Goal: Task Accomplishment & Management: Manage account settings

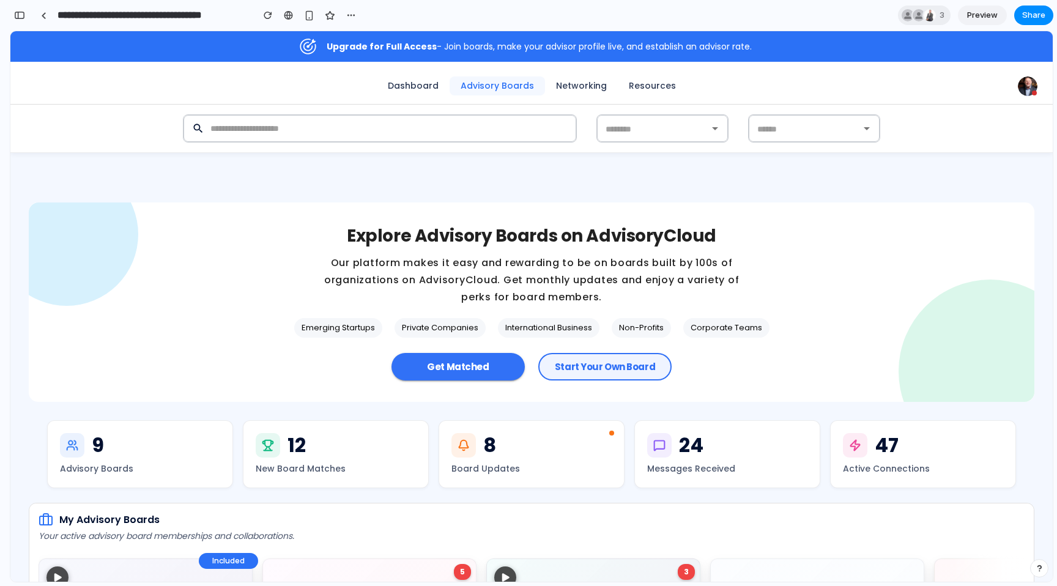
scroll to position [34, 0]
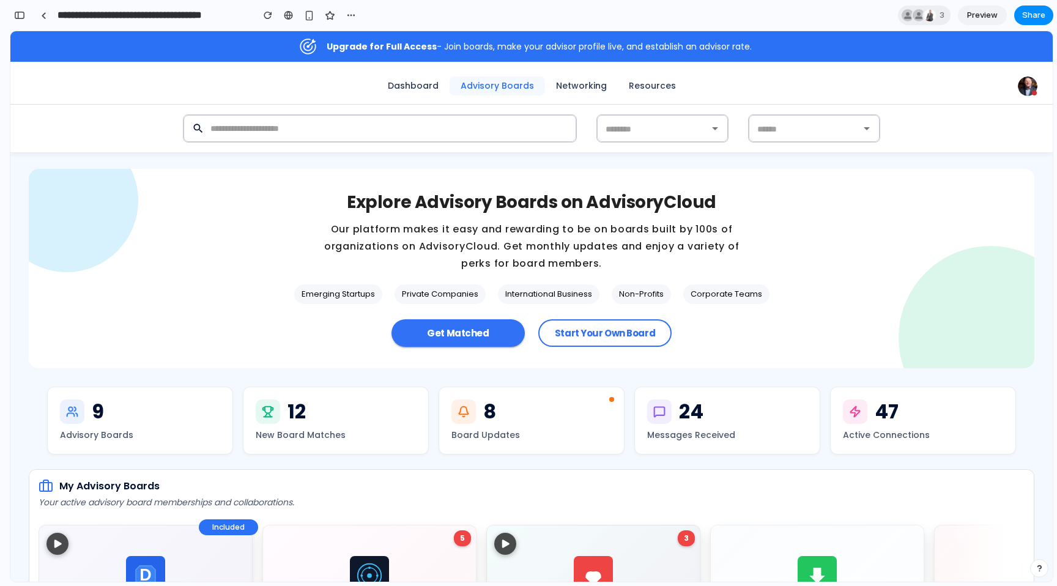
click at [442, 245] on p "Our platform makes it easy and rewarding to be on boards built by 100s of organ…" at bounding box center [532, 246] width 428 height 51
click at [431, 199] on p "Explore Advisory Boards on AdvisoryCloud" at bounding box center [532, 202] width 370 height 24
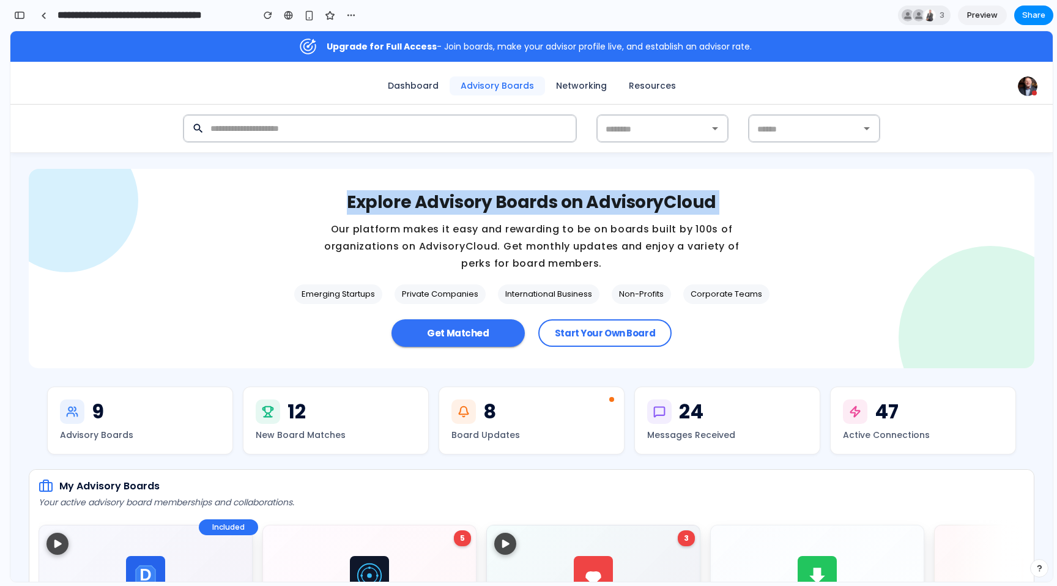
click at [431, 199] on p "Explore Advisory Boards on AdvisoryCloud" at bounding box center [532, 202] width 370 height 24
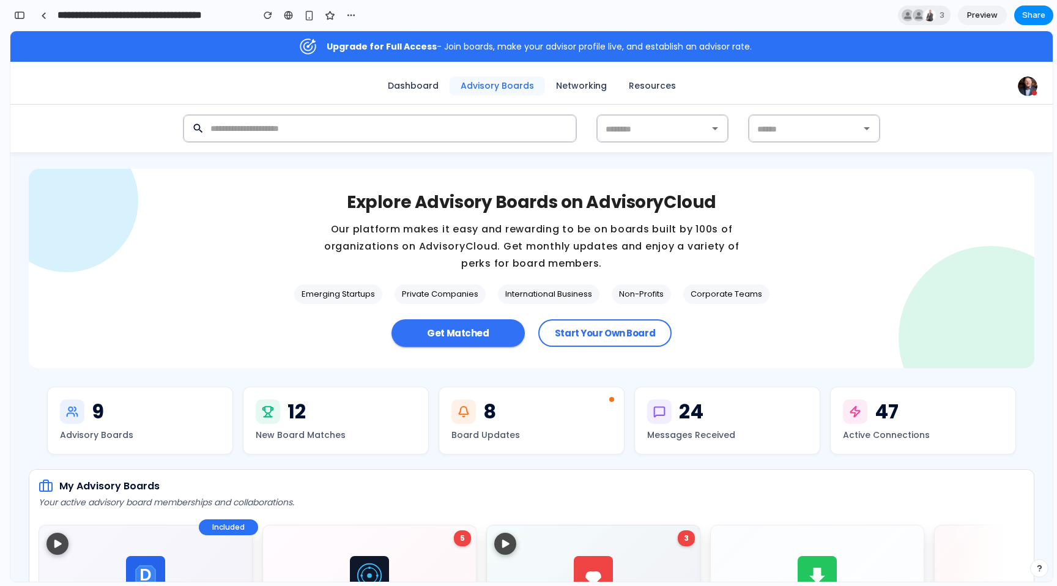
click at [460, 248] on p "Our platform makes it easy and rewarding to be on boards built by 100s of organ…" at bounding box center [532, 246] width 428 height 51
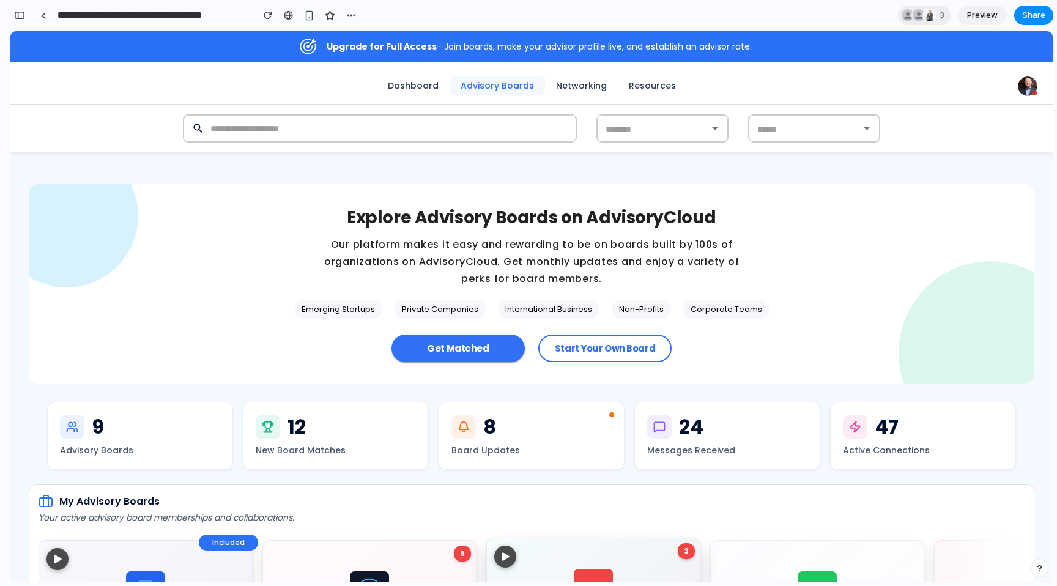
scroll to position [0, 0]
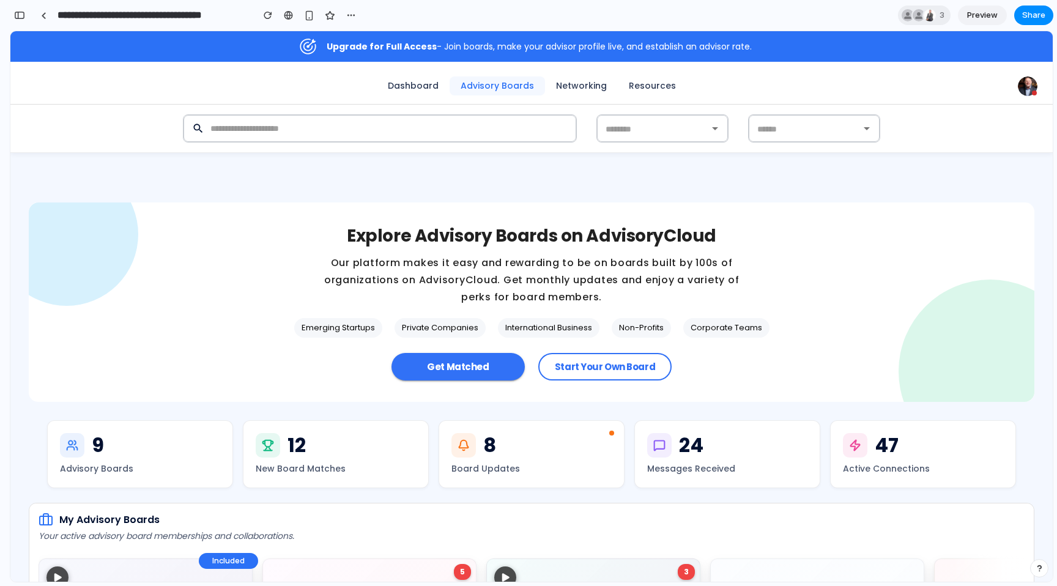
click at [1026, 89] on img at bounding box center [1028, 86] width 20 height 20
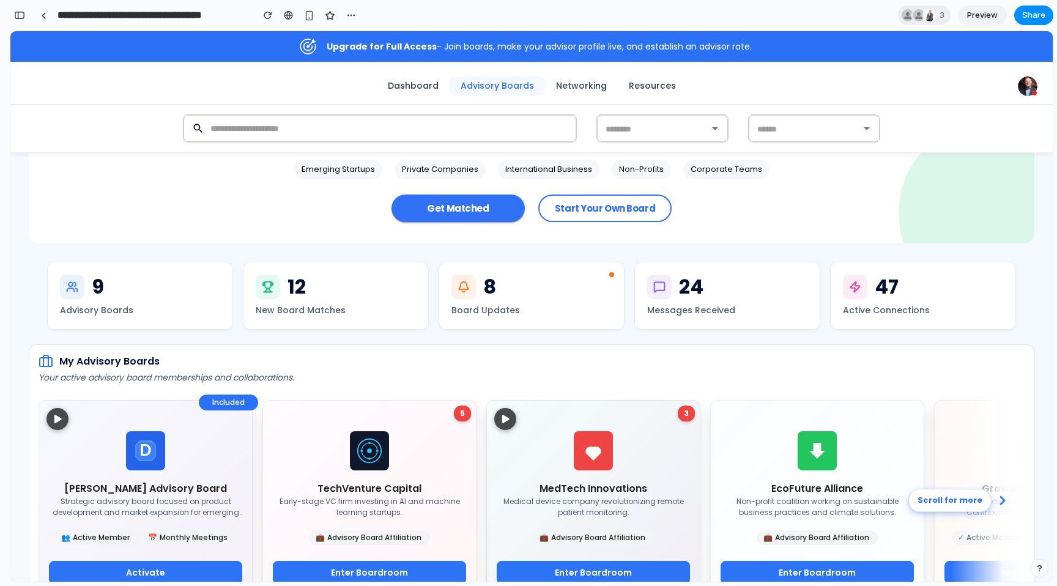
scroll to position [157, 0]
